Goal: Information Seeking & Learning: Learn about a topic

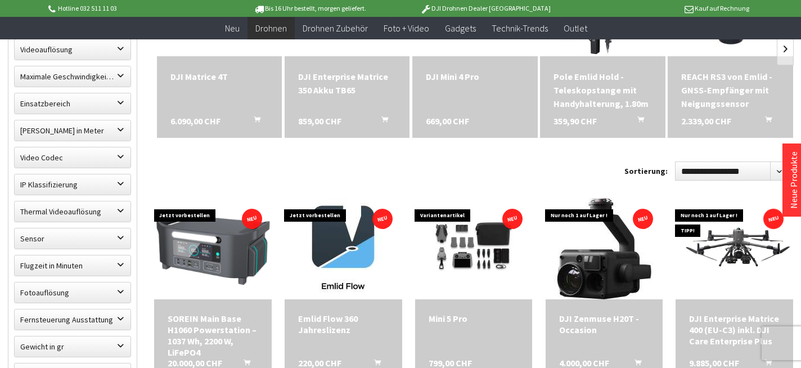
scroll to position [445, 0]
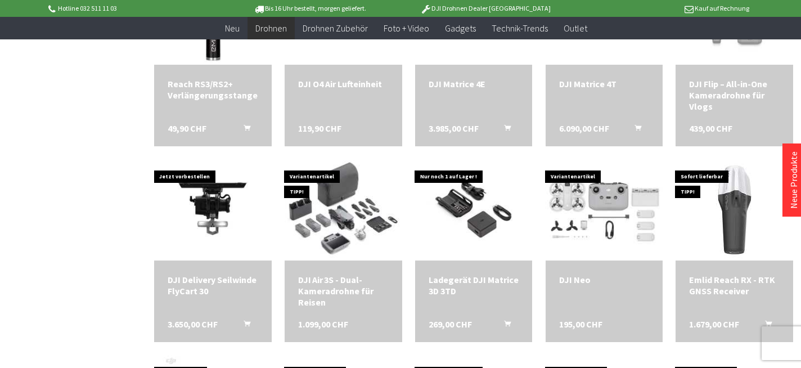
scroll to position [1463, 0]
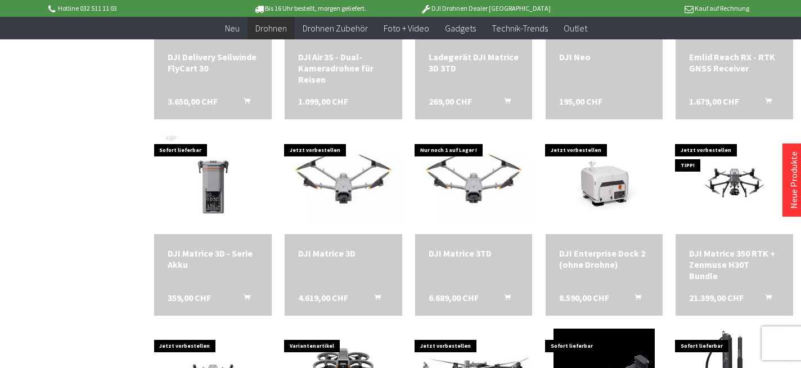
scroll to position [1685, 0]
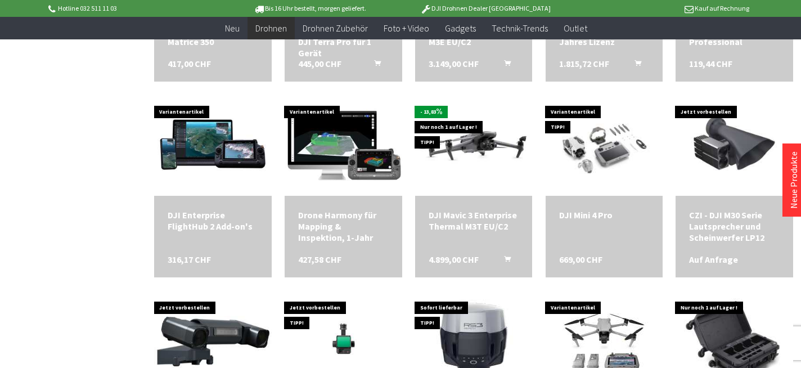
scroll to position [2508, 0]
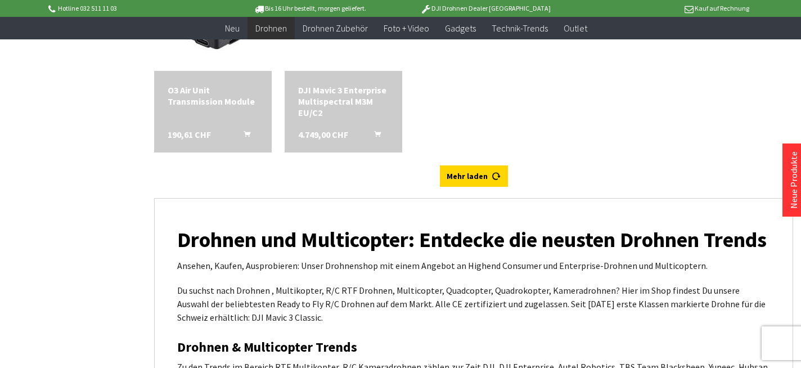
scroll to position [3424, 0]
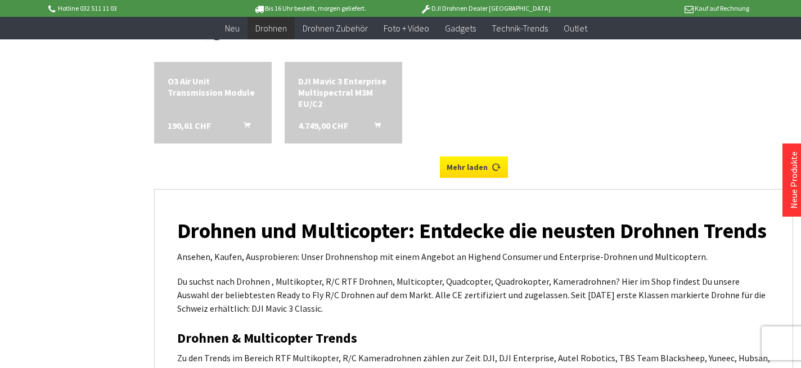
click at [473, 162] on link "Mehr laden" at bounding box center [474, 166] width 68 height 21
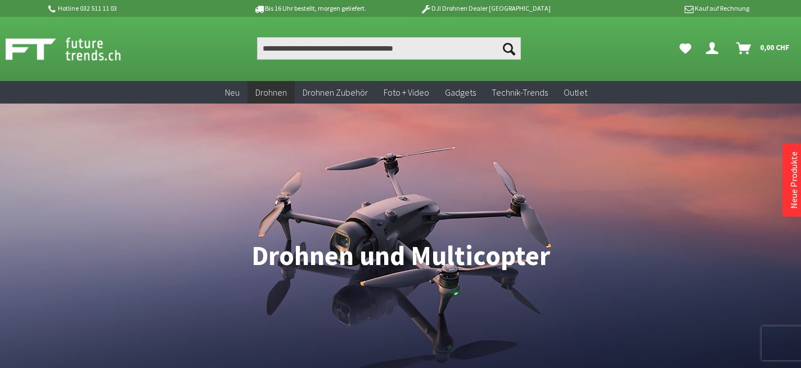
scroll to position [1002, 0]
